Goal: Task Accomplishment & Management: Manage account settings

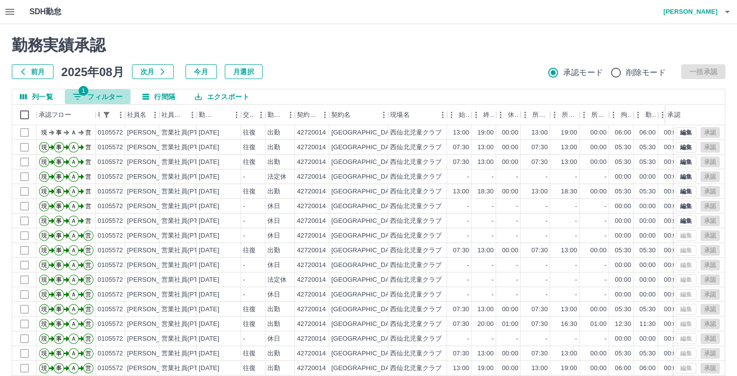
click at [73, 97] on icon "フィルター表示" at bounding box center [78, 97] width 12 height 12
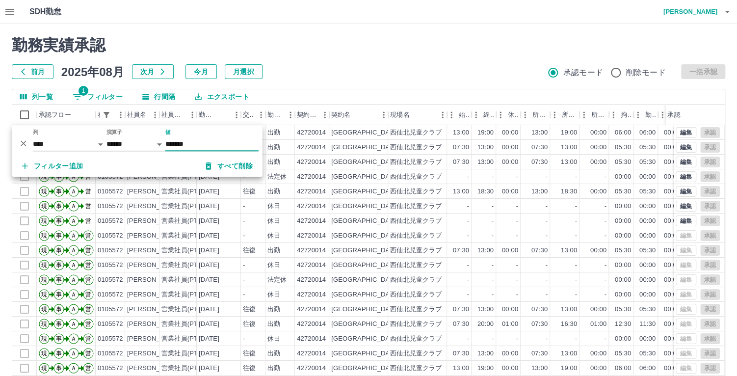
click at [446, 49] on h2 "勤務実績承認" at bounding box center [369, 45] width 714 height 19
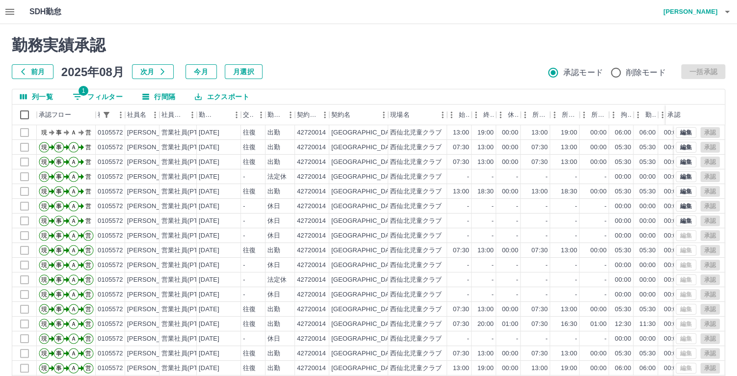
click at [82, 94] on span "1" at bounding box center [84, 91] width 10 height 10
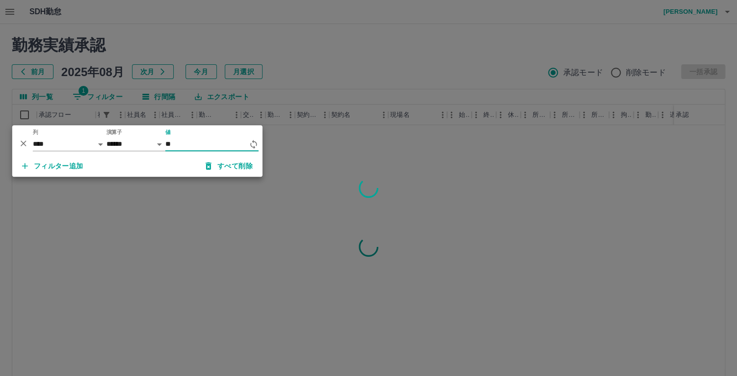
type input "*"
type input "*******"
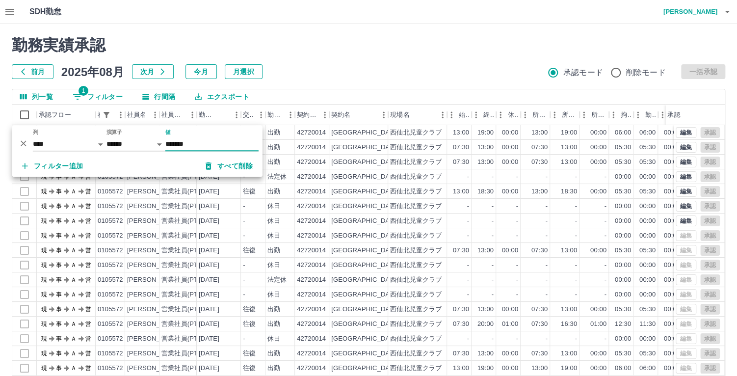
click at [320, 19] on div "SDH勤怠 [PERSON_NAME]" at bounding box center [368, 12] width 737 height 24
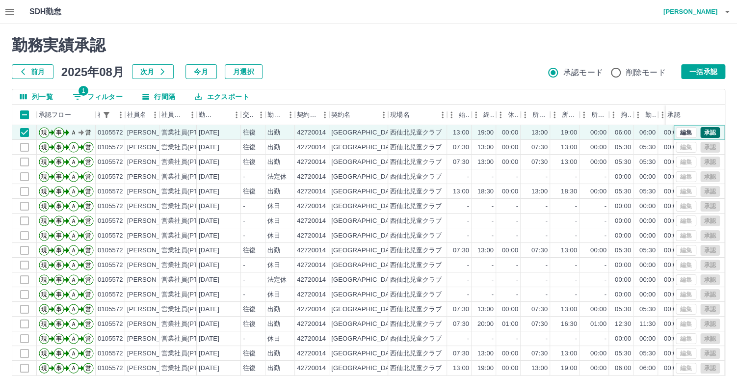
click at [701, 127] on button "承認" at bounding box center [711, 132] width 20 height 11
click at [701, 129] on button "承認" at bounding box center [711, 132] width 20 height 11
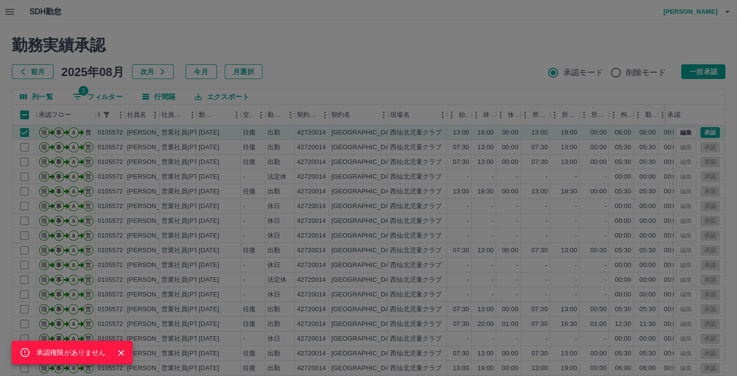
click at [118, 353] on icon "Close" at bounding box center [121, 353] width 10 height 10
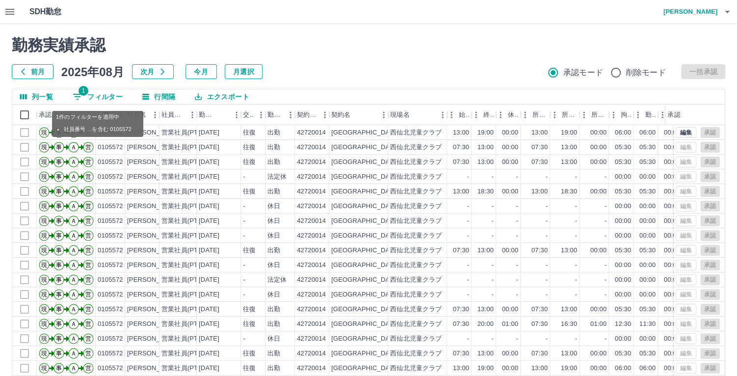
click at [77, 95] on icon "フィルター表示" at bounding box center [78, 97] width 12 height 12
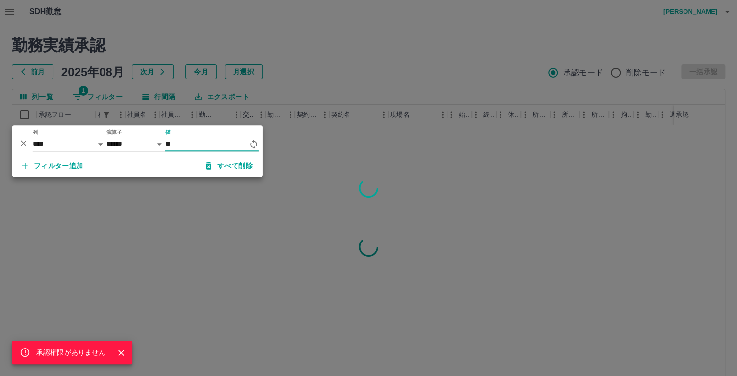
type input "*"
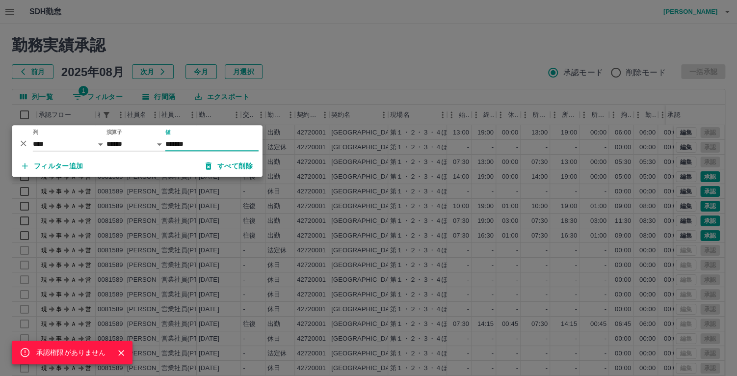
type input "*******"
click at [403, 256] on div "承認権限がありません" at bounding box center [368, 188] width 737 height 376
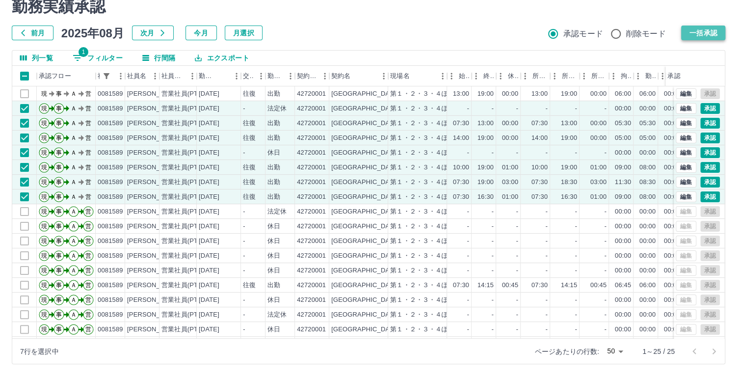
click at [705, 31] on button "一括承認" at bounding box center [703, 33] width 44 height 15
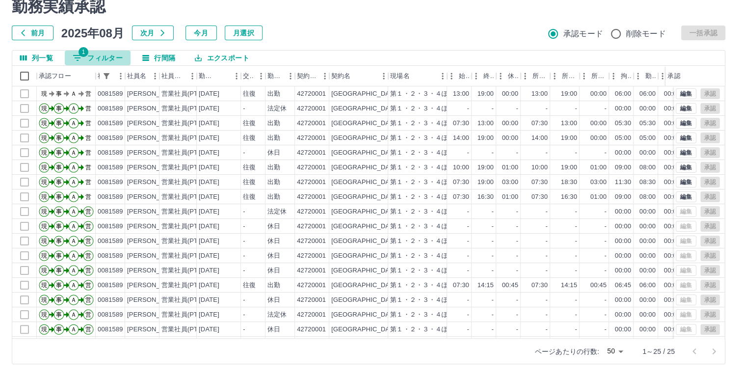
click at [82, 56] on span "1" at bounding box center [84, 52] width 10 height 10
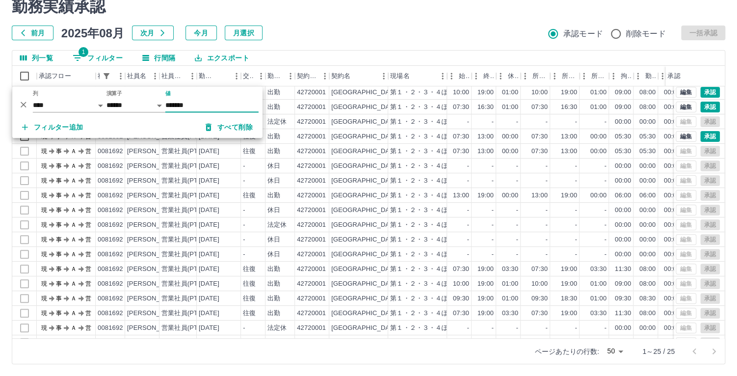
scroll to position [26, 0]
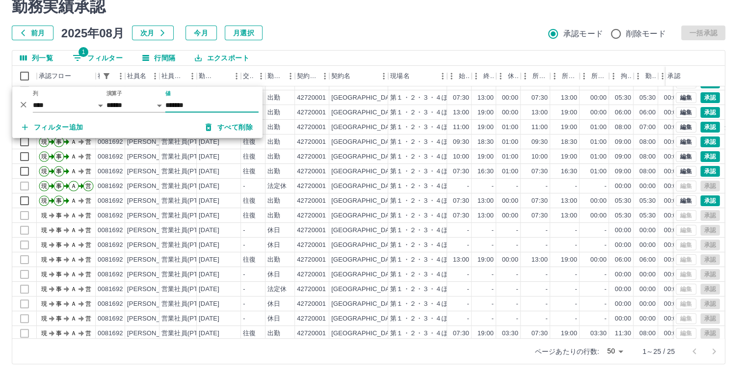
type input "*******"
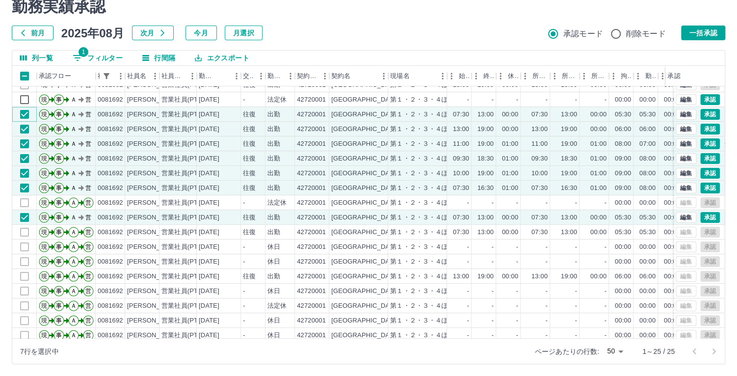
scroll to position [0, 0]
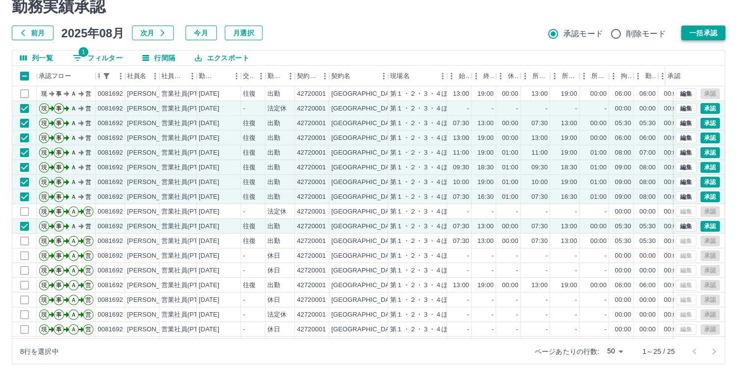
click at [697, 31] on button "一括承認" at bounding box center [703, 33] width 44 height 15
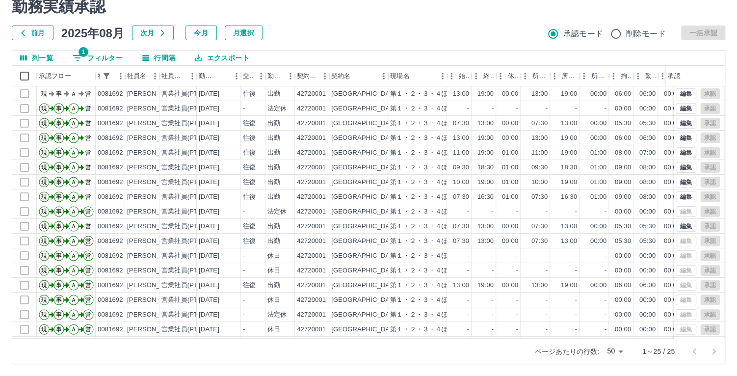
click at [80, 53] on span "1" at bounding box center [84, 52] width 10 height 10
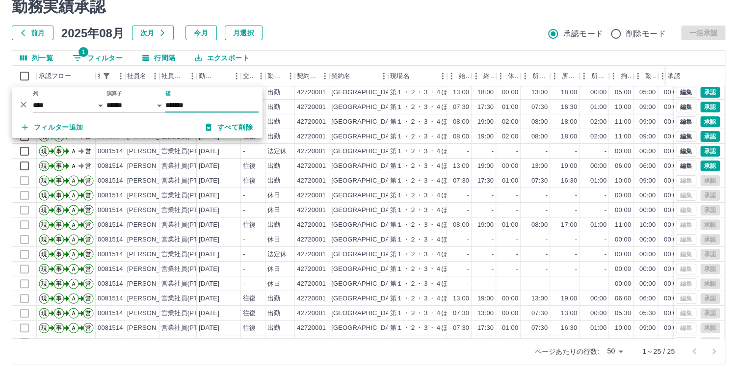
scroll to position [26, 0]
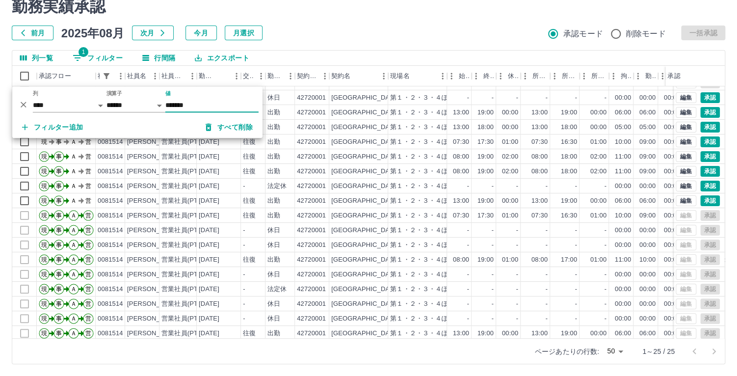
type input "*******"
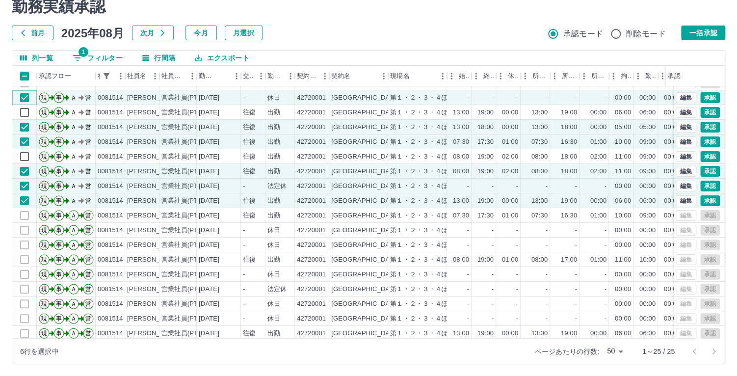
scroll to position [0, 0]
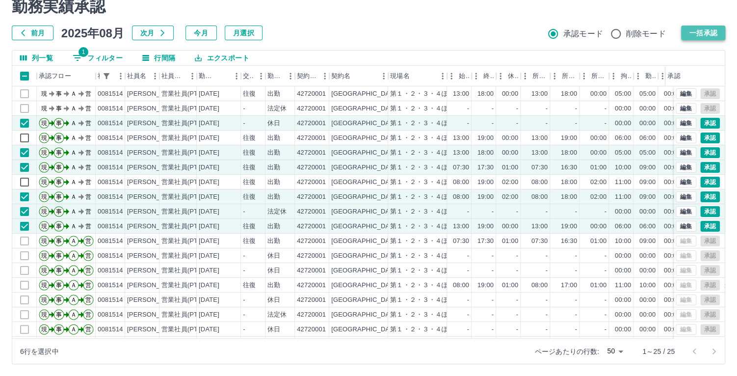
click at [691, 31] on button "一括承認" at bounding box center [703, 33] width 44 height 15
